Goal: Information Seeking & Learning: Learn about a topic

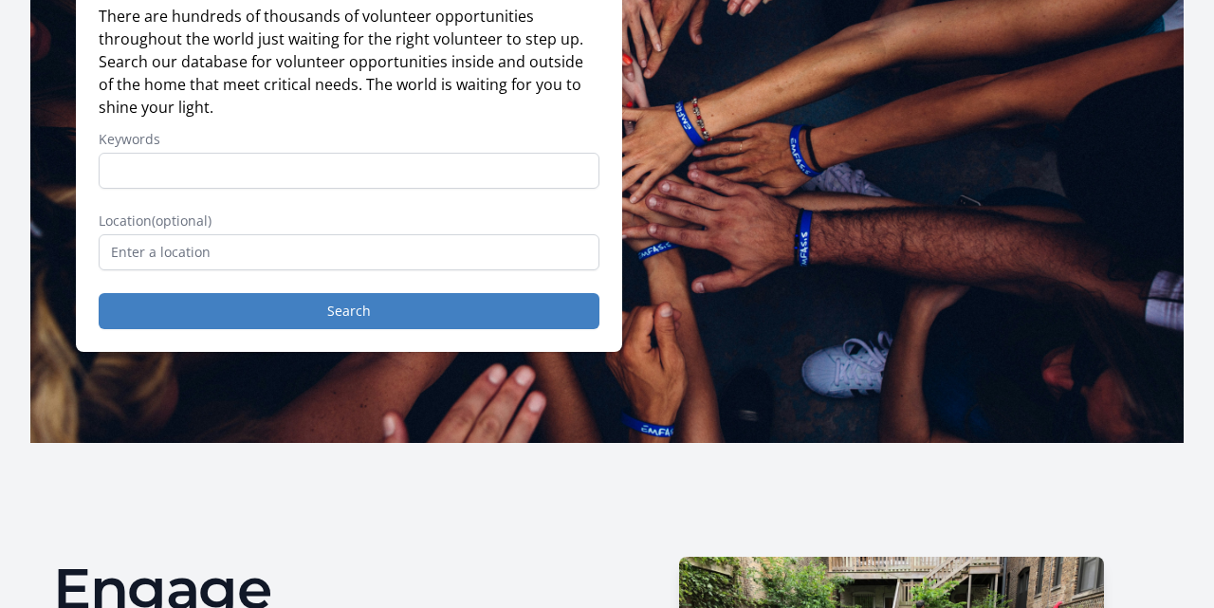
scroll to position [230, 0]
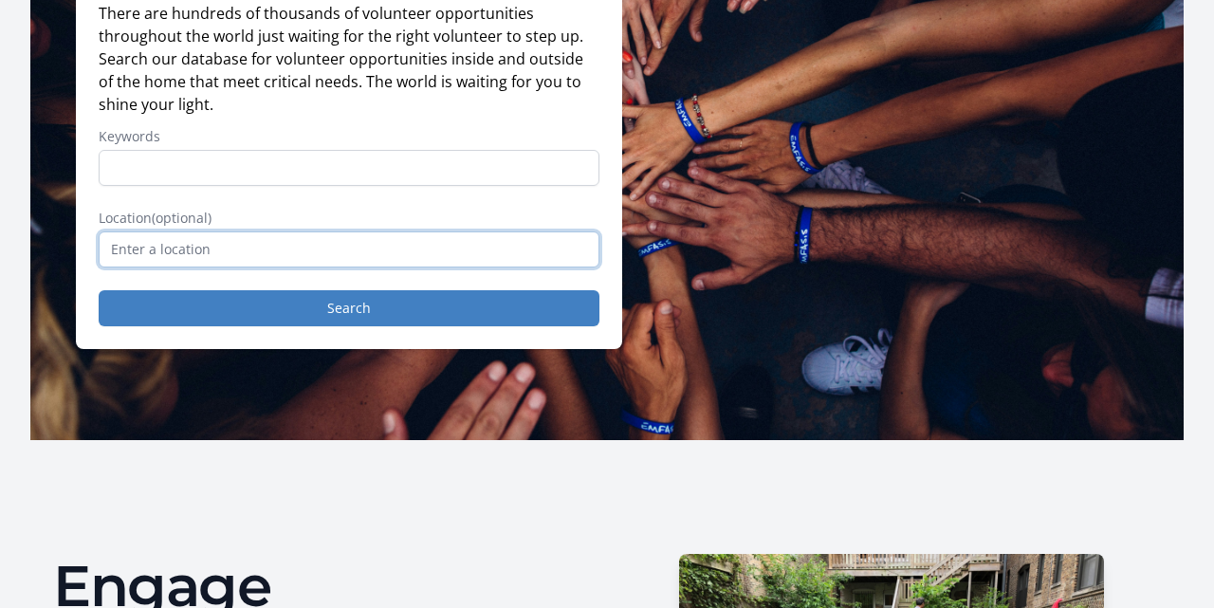
click at [251, 252] on input "text" at bounding box center [349, 249] width 501 height 36
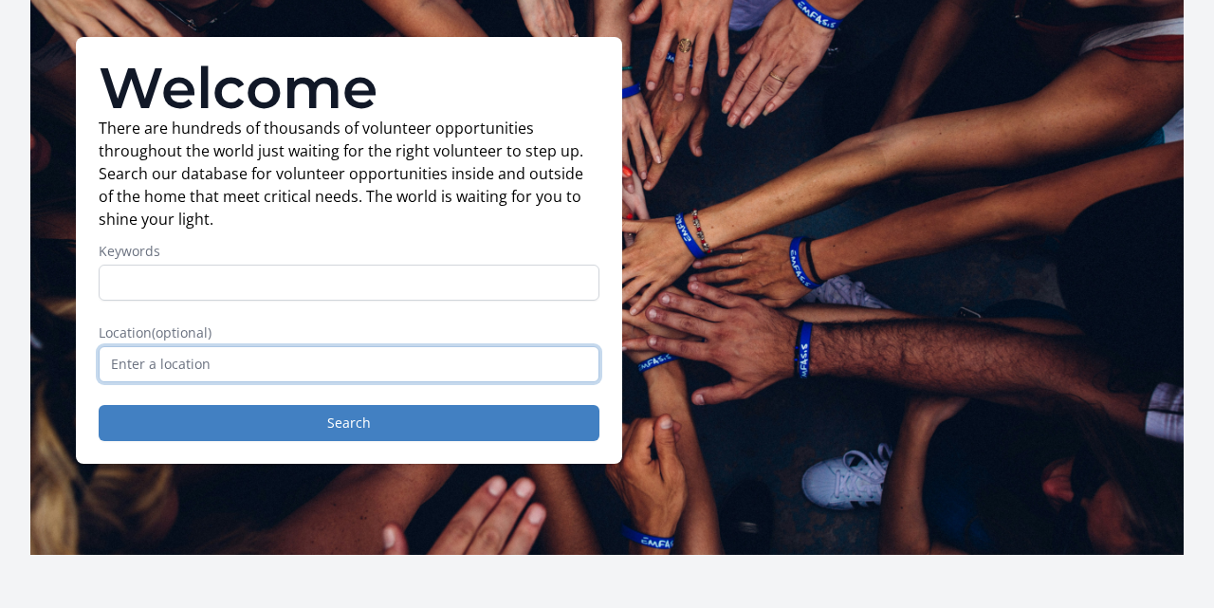
scroll to position [122, 0]
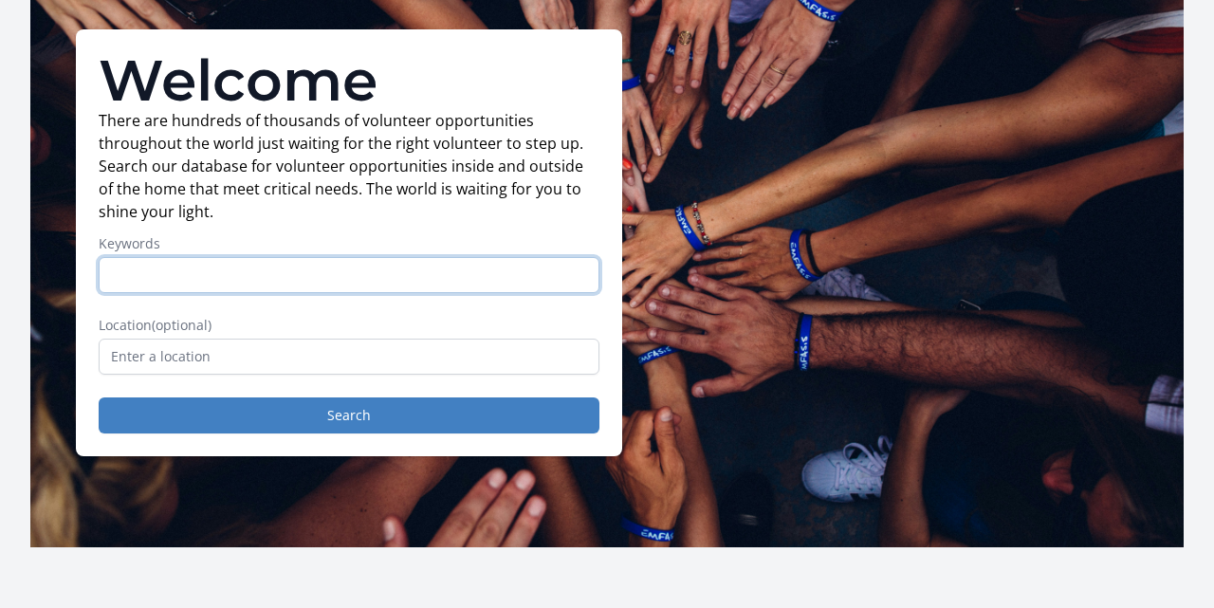
click at [247, 284] on input "Keywords" at bounding box center [349, 275] width 501 height 36
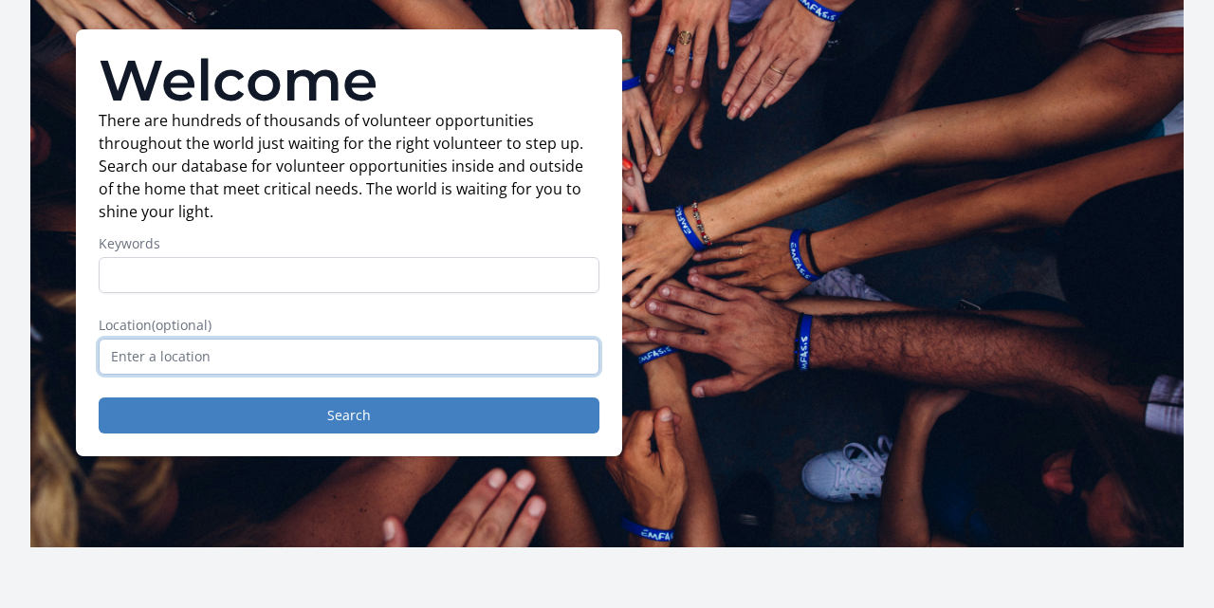
click at [227, 367] on input "text" at bounding box center [349, 357] width 501 height 36
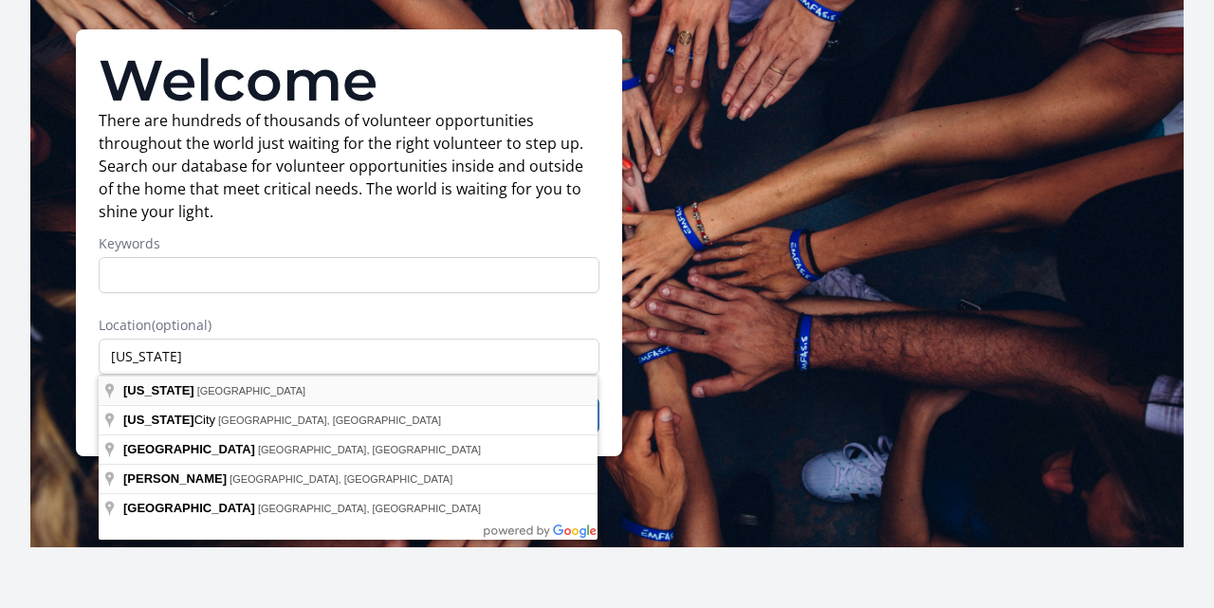
type input "Texas, USA"
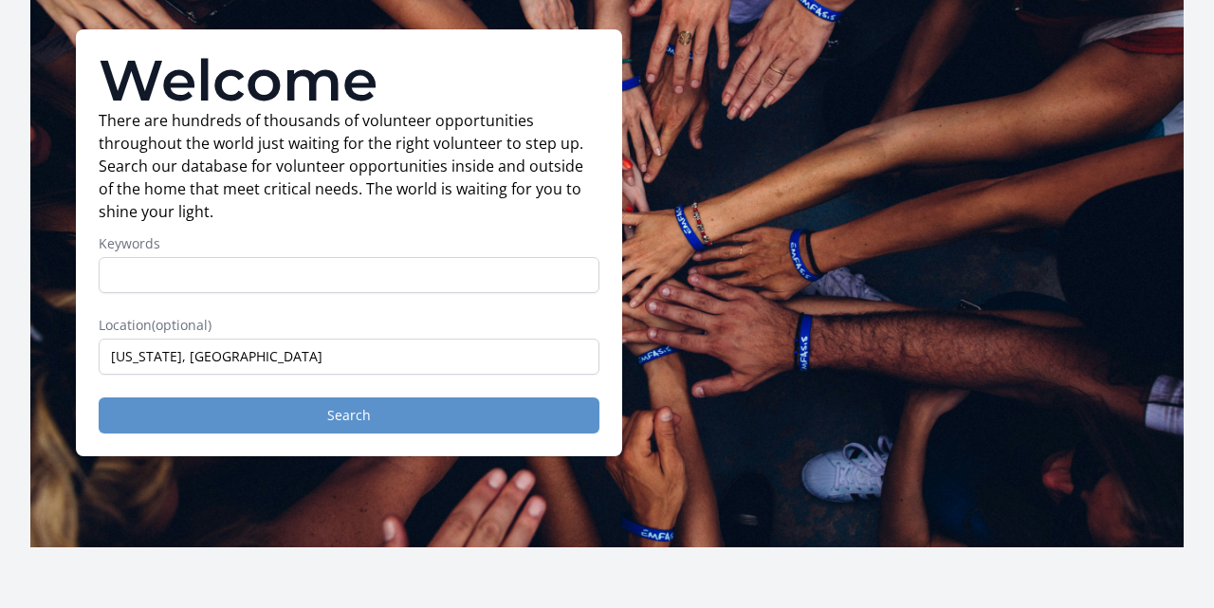
click at [302, 410] on button "Search" at bounding box center [349, 416] width 501 height 36
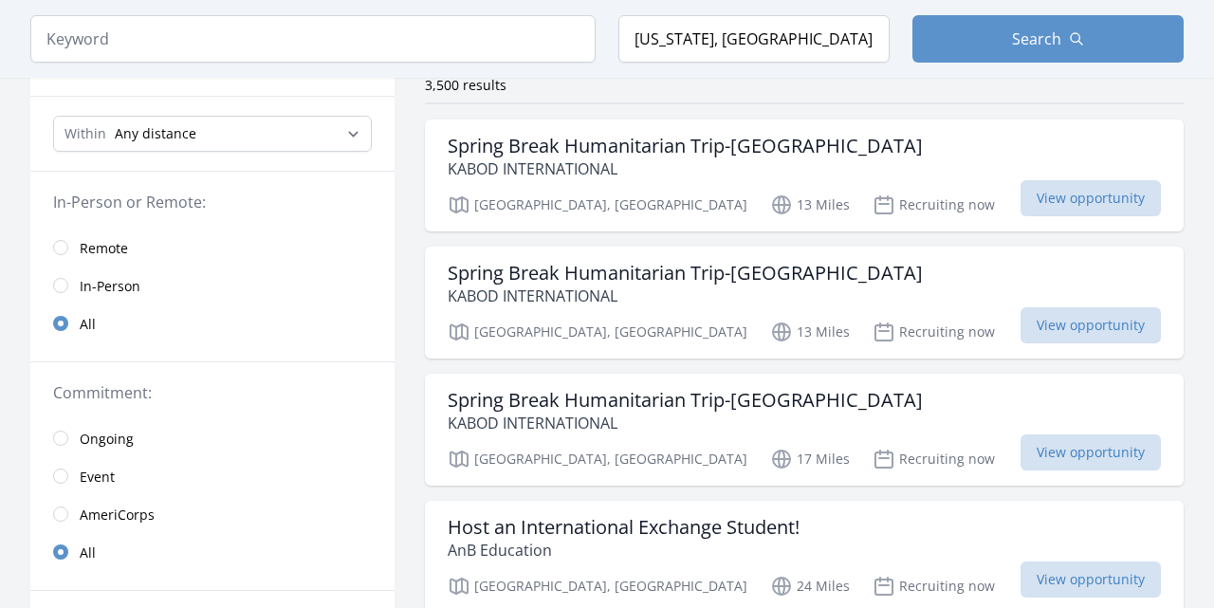
scroll to position [162, 0]
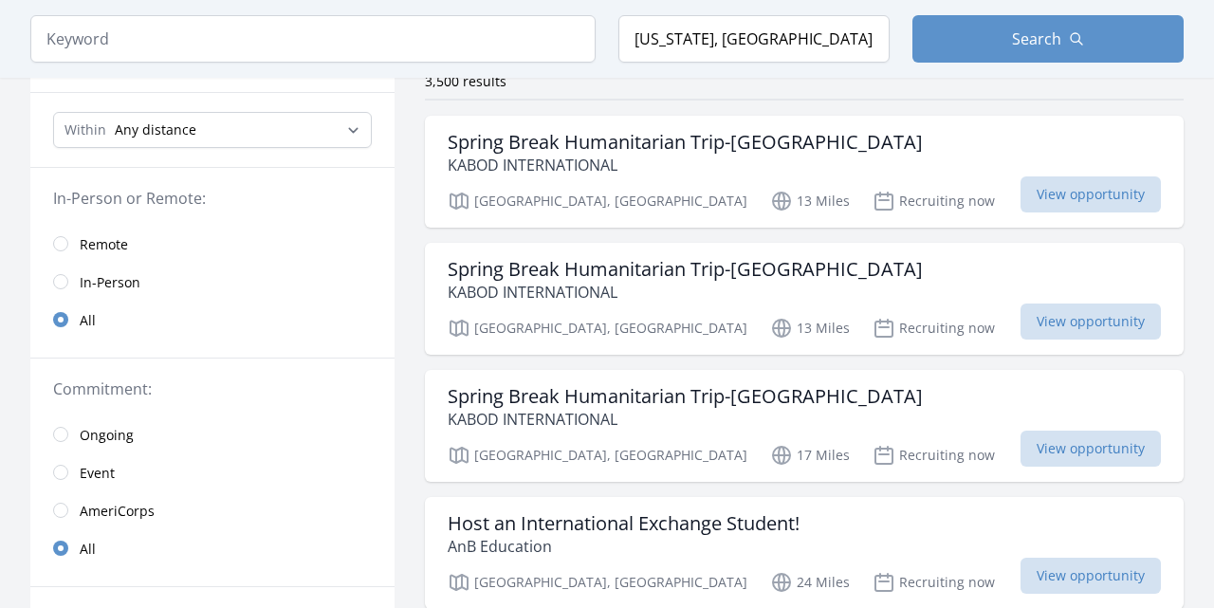
click at [65, 249] on input "radio" at bounding box center [60, 243] width 15 height 15
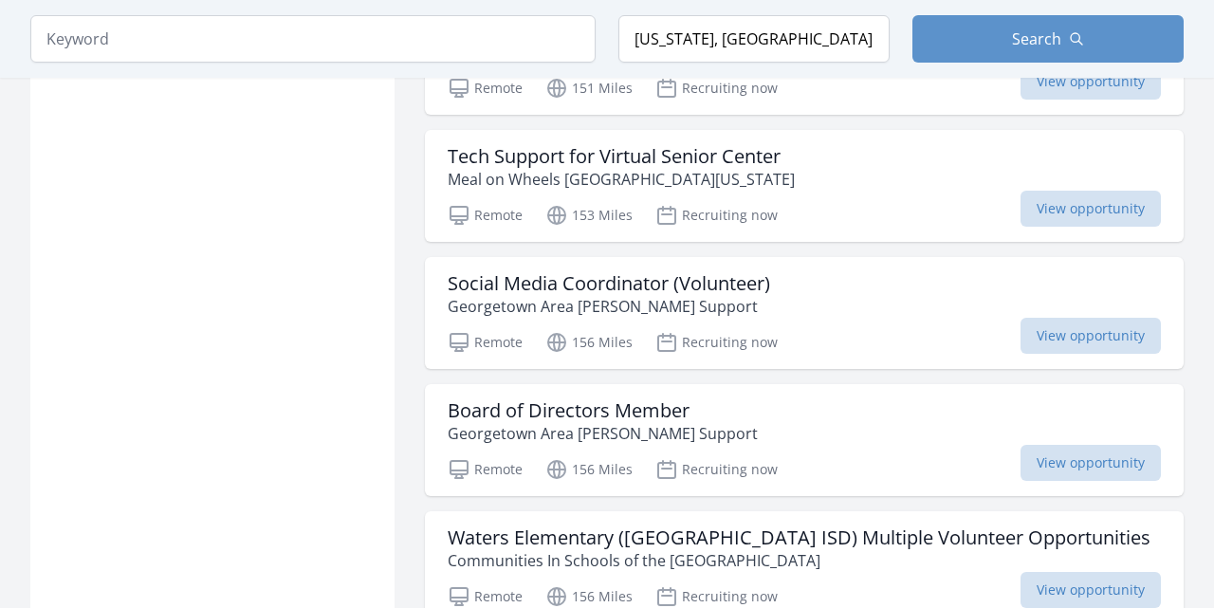
scroll to position [1696, 0]
click at [1049, 461] on span "View opportunity" at bounding box center [1091, 463] width 140 height 36
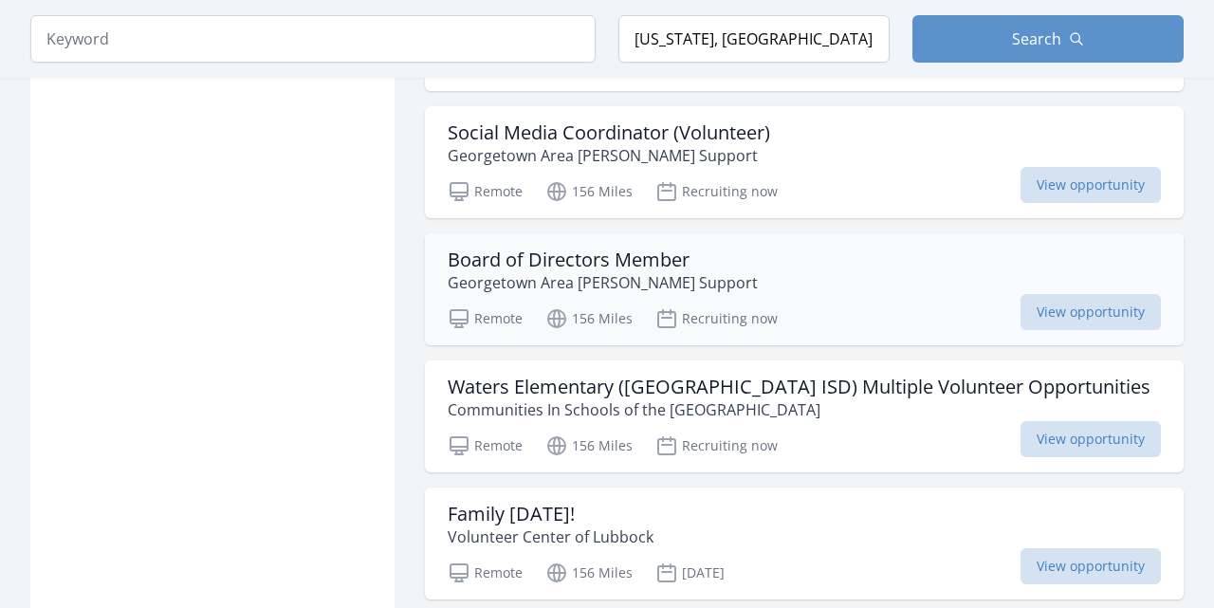
scroll to position [1848, 0]
click at [849, 278] on div "Board of Directors Member Georgetown Area Parkinson's Support" at bounding box center [804, 271] width 713 height 46
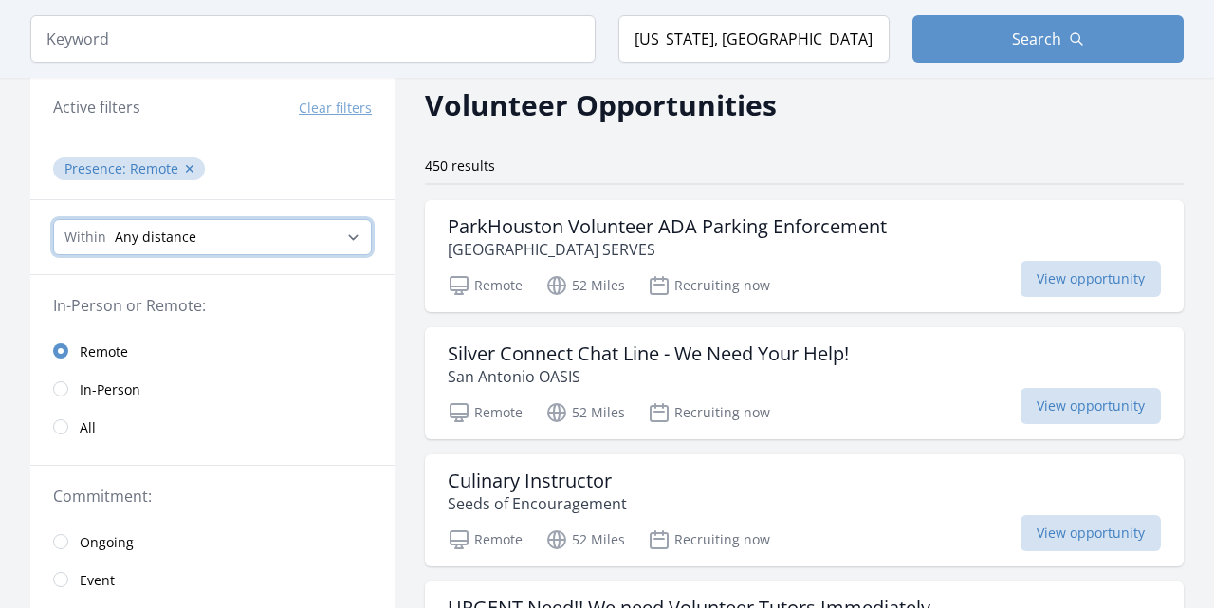
scroll to position [83, 0]
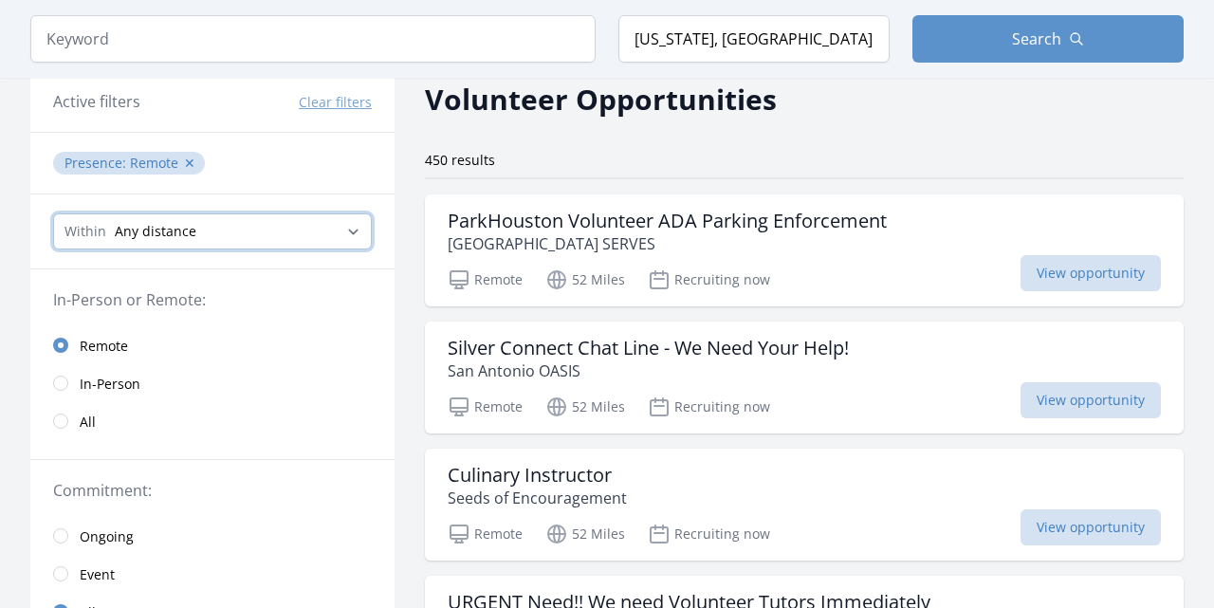
select select "32186"
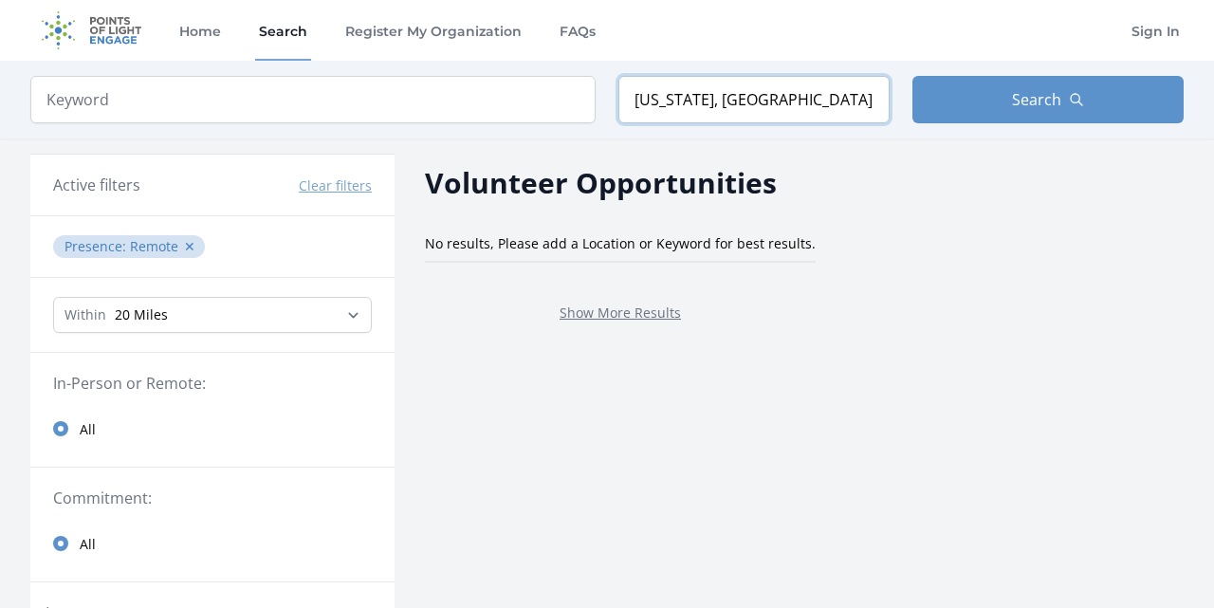
click at [717, 98] on input "Texas, USA" at bounding box center [754, 99] width 271 height 47
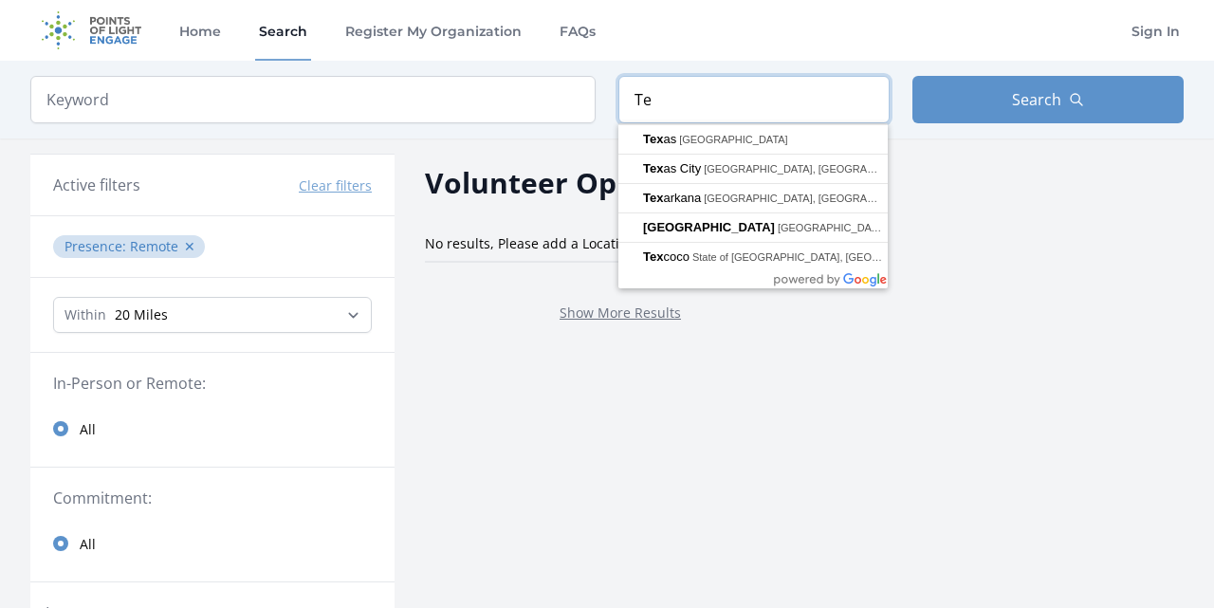
type input "T"
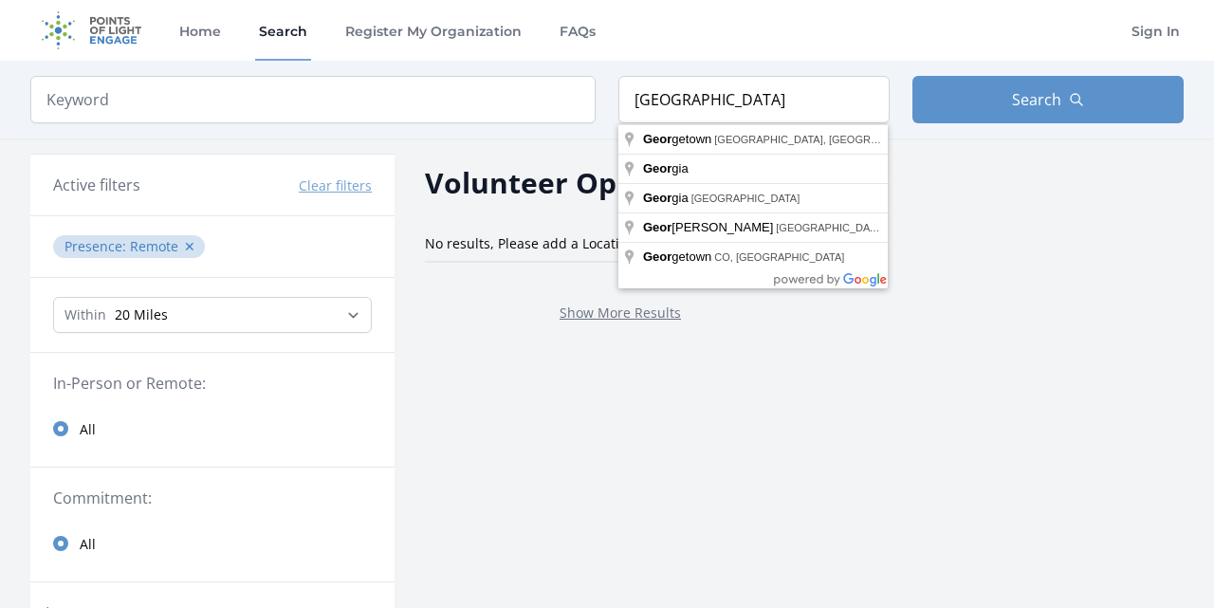
type input "Georgetown, TX, USA"
drag, startPoint x: 746, startPoint y: 101, endPoint x: 746, endPoint y: 140, distance: 39.8
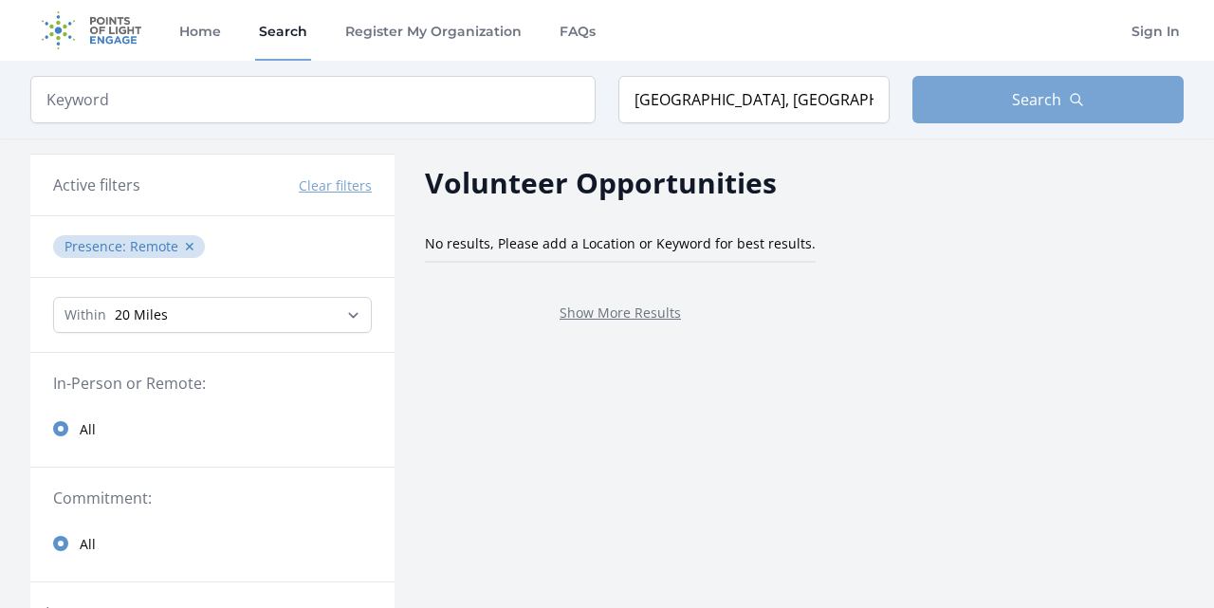
click at [1066, 104] on button "Search" at bounding box center [1048, 99] width 271 height 47
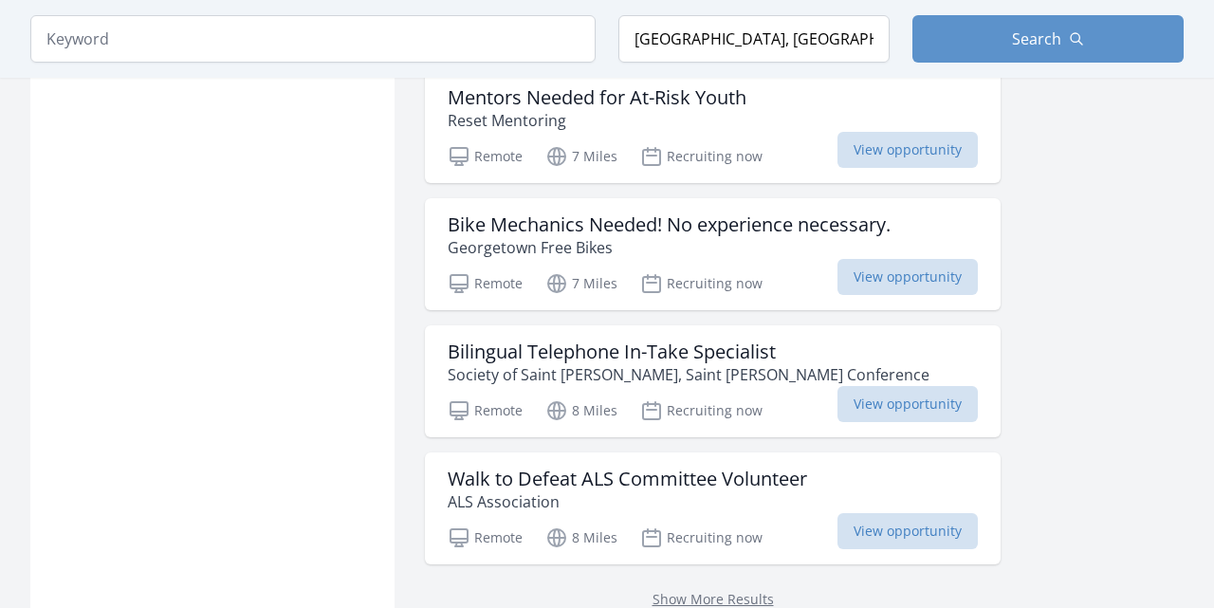
scroll to position [2244, 0]
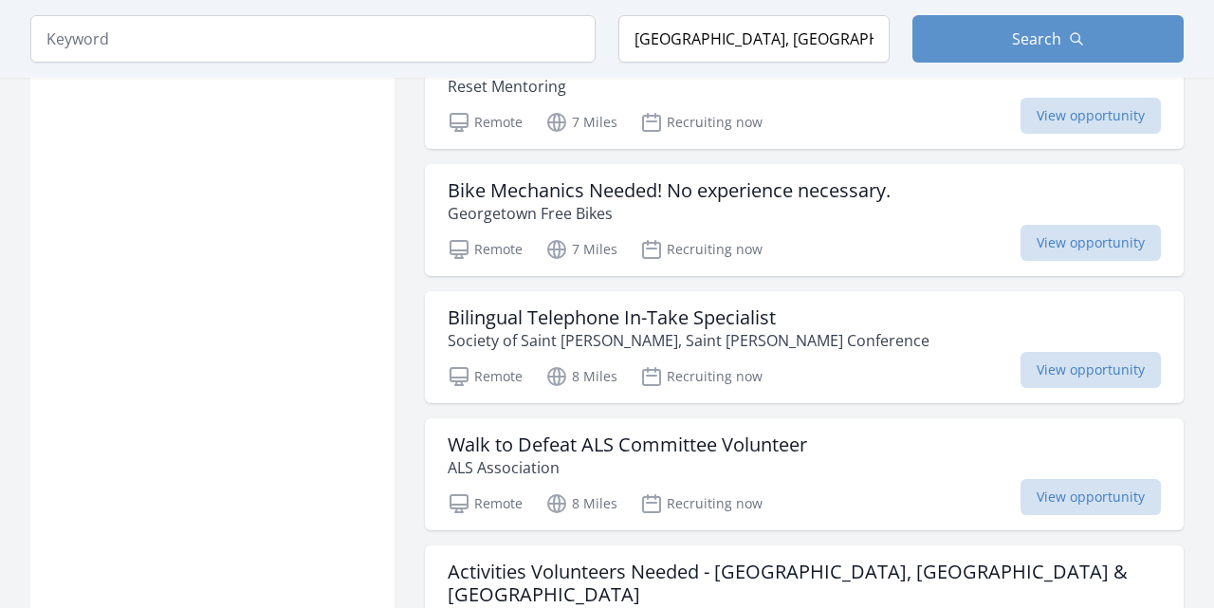
scroll to position [2277, 0]
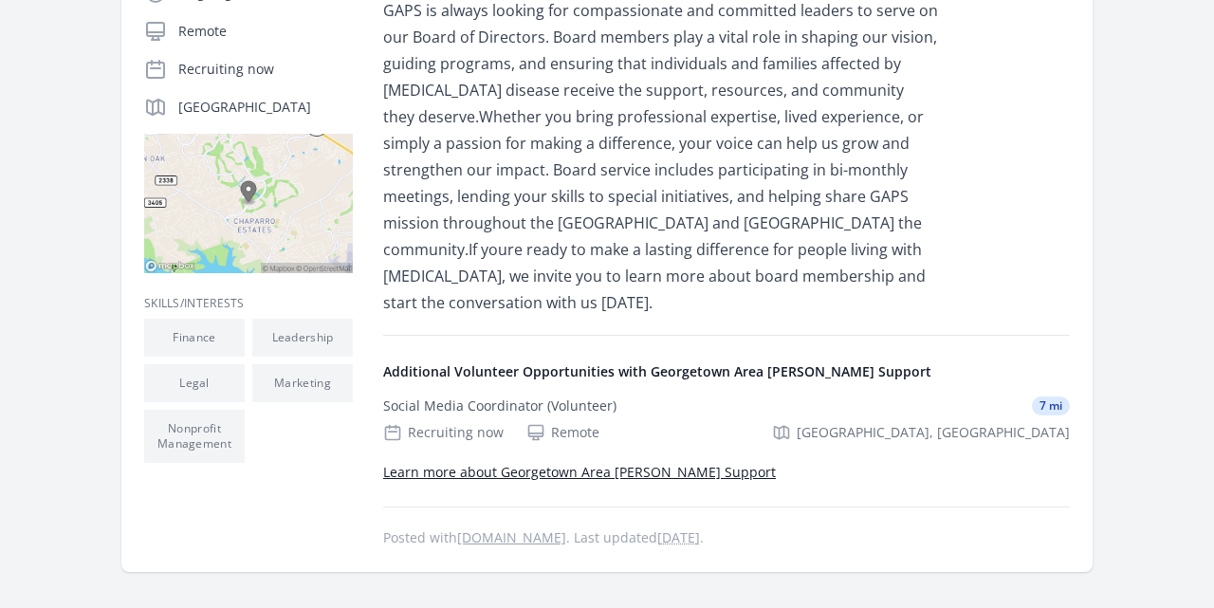
scroll to position [429, 0]
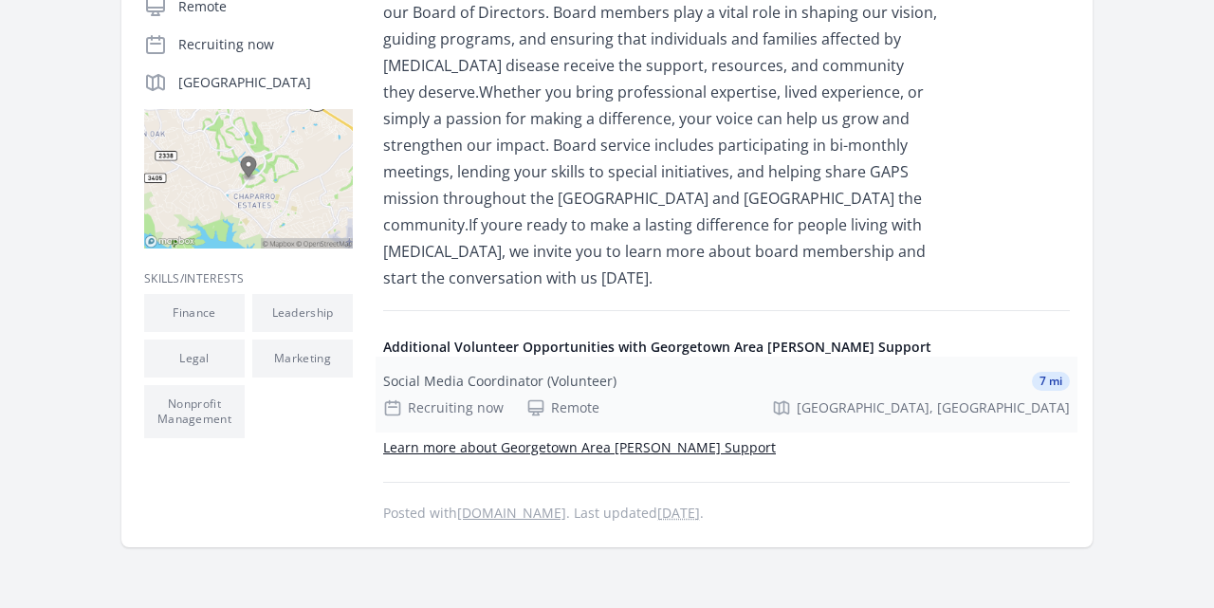
click at [610, 366] on div "Social Media Coordinator (Volunteer) 7 mi Recruiting now Remote Georgetown, TX" at bounding box center [727, 395] width 702 height 76
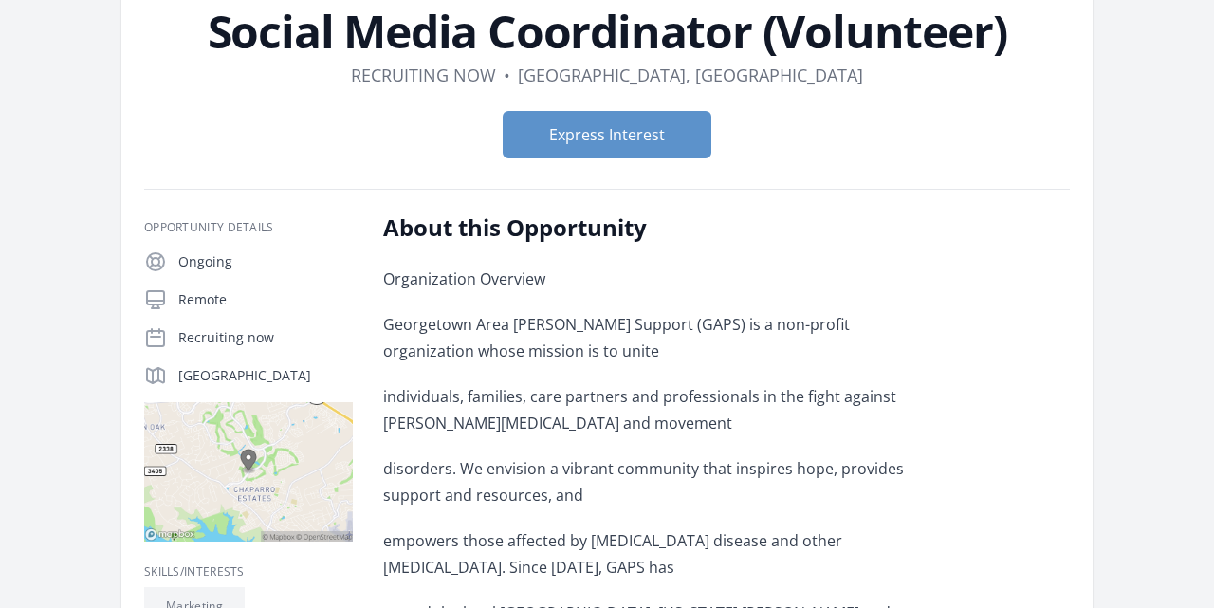
scroll to position [138, 0]
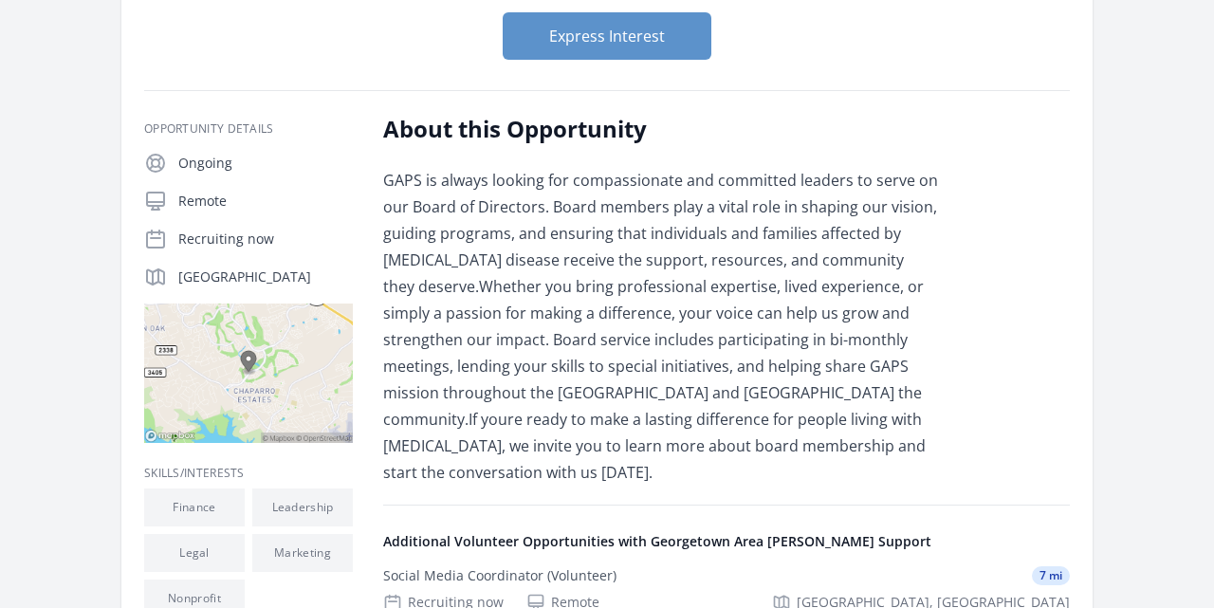
scroll to position [361, 0]
